Goal: Transaction & Acquisition: Purchase product/service

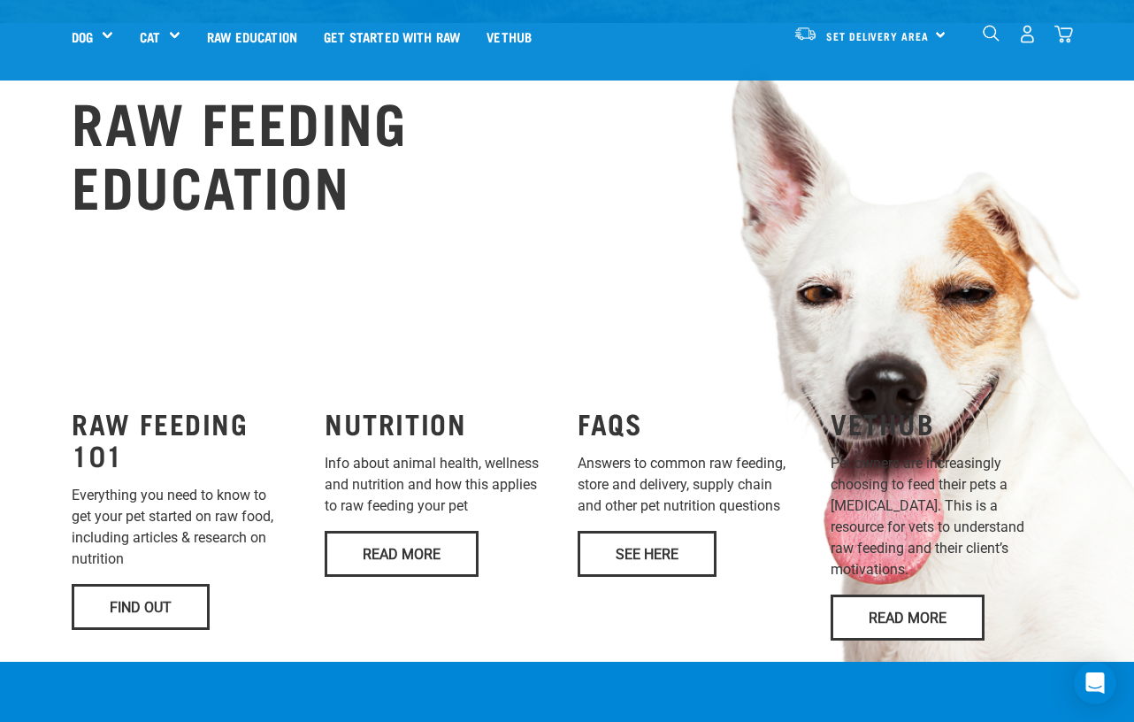
scroll to position [654, 0]
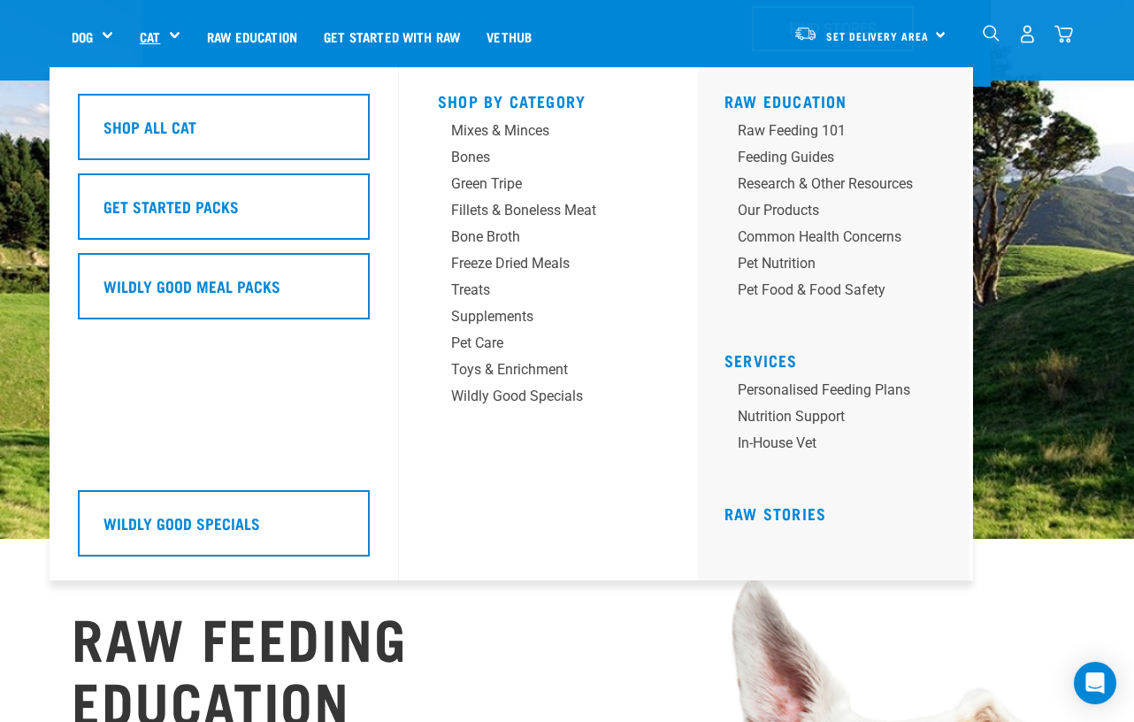
click at [156, 36] on link "Cat" at bounding box center [150, 37] width 20 height 20
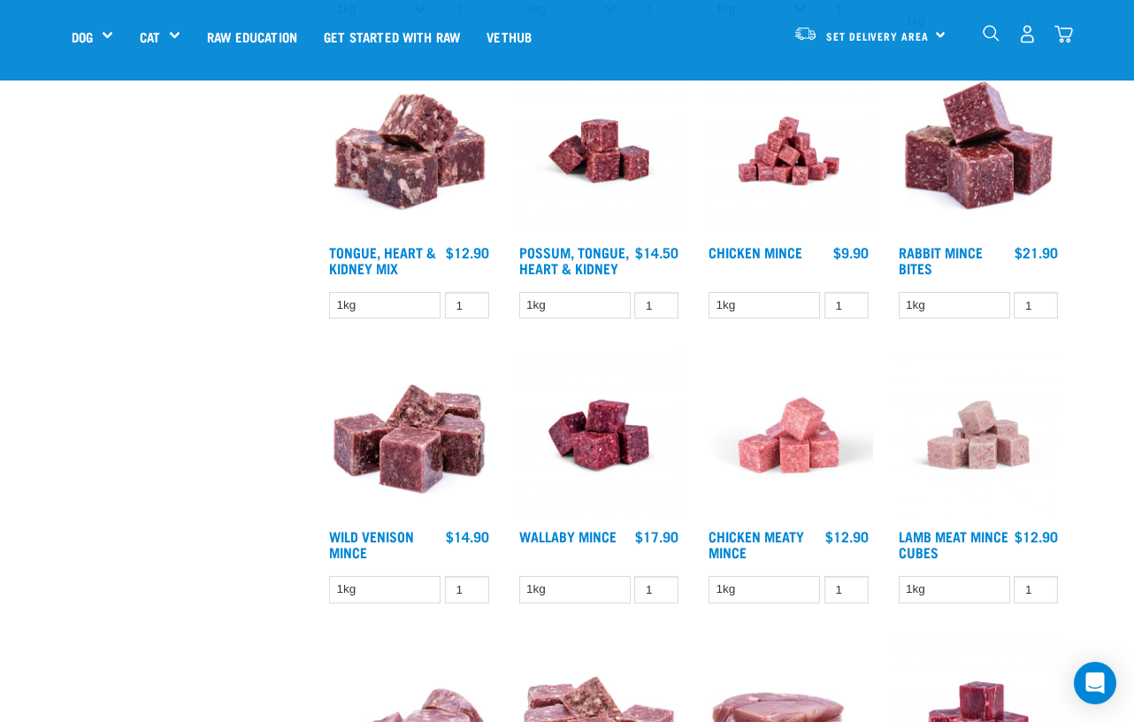
scroll to position [1530, 0]
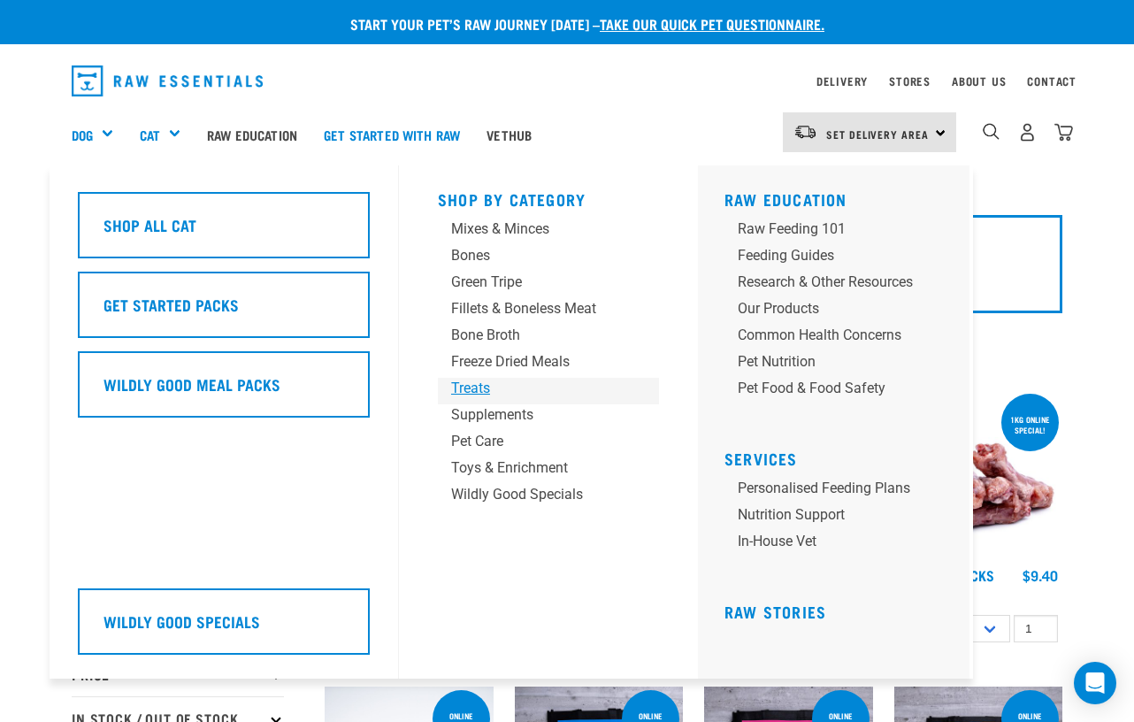
click at [490, 386] on div "Treats" at bounding box center [533, 388] width 165 height 21
